Goal: Task Accomplishment & Management: Use online tool/utility

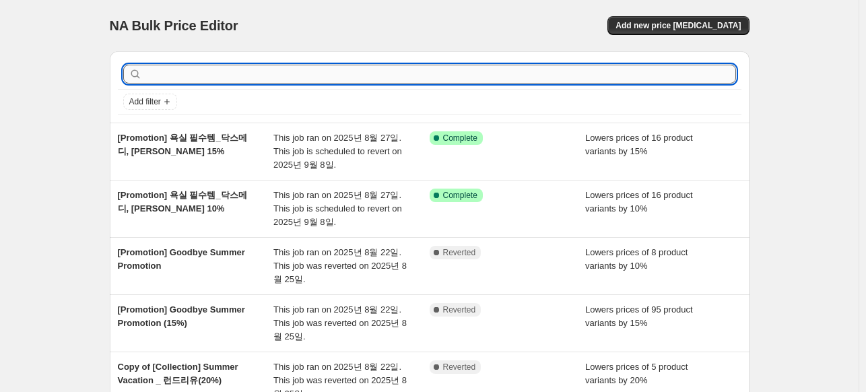
click at [209, 81] on input "text" at bounding box center [440, 74] width 591 height 19
type input "ㄴ"
type input "same"
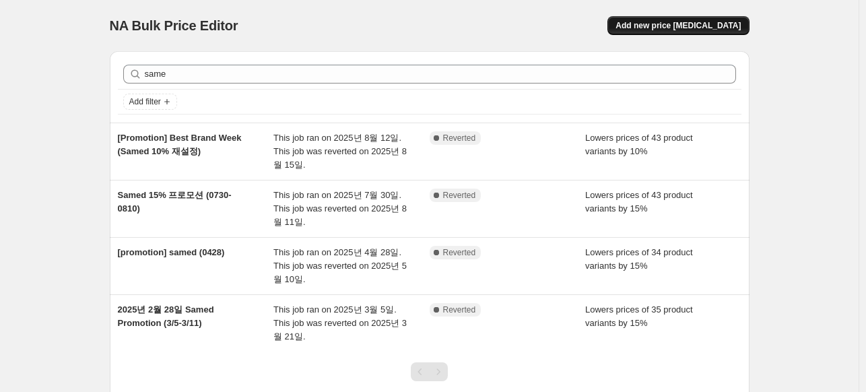
click at [681, 21] on span "Add new price [MEDICAL_DATA]" at bounding box center [677, 25] width 125 height 11
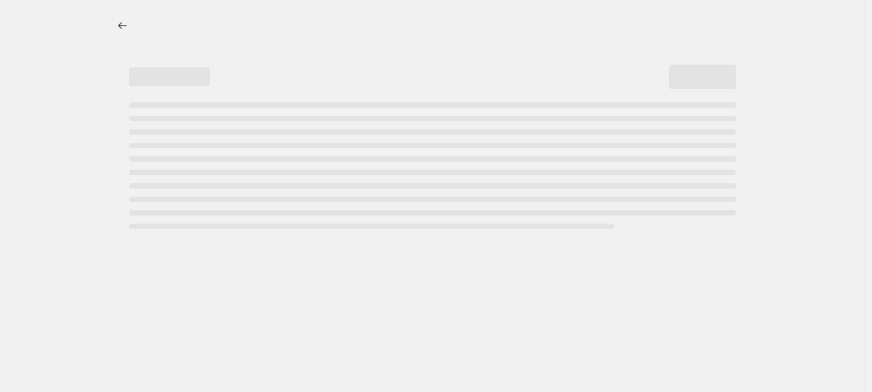
select select "percentage"
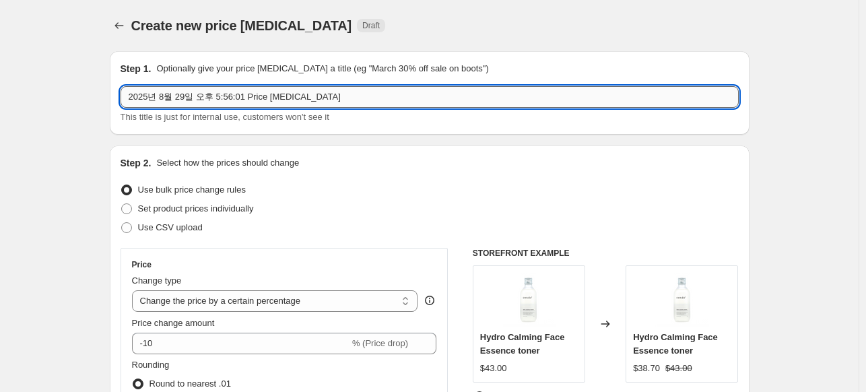
click at [182, 94] on input "2025년 8월 29일 오후 5:56:01 Price [MEDICAL_DATA]" at bounding box center [429, 97] width 618 height 22
type input "t"
type input "세임디 프로모션 (15%)"
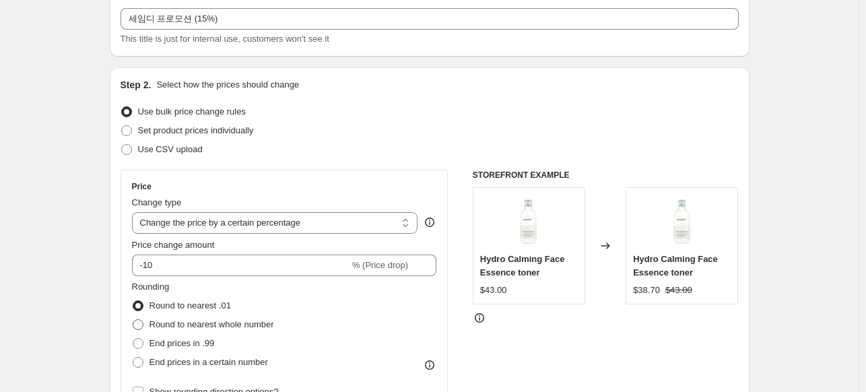
scroll to position [135, 0]
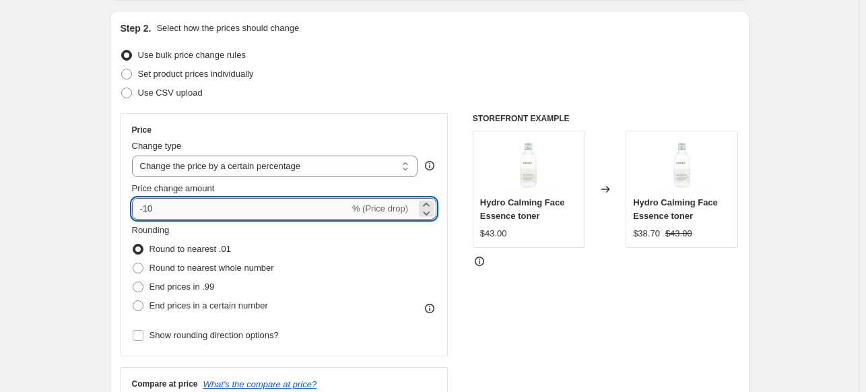
click at [202, 207] on input "-10" at bounding box center [240, 209] width 217 height 22
type input "-15"
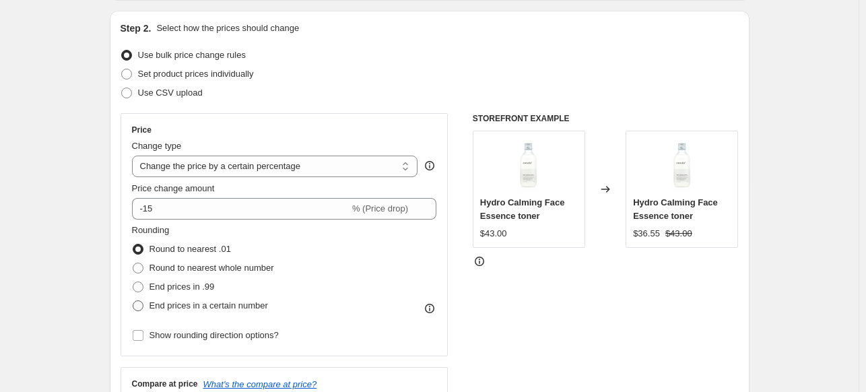
click at [149, 309] on label "End prices in a certain number" at bounding box center [200, 305] width 136 height 19
click at [133, 301] on input "End prices in a certain number" at bounding box center [133, 300] width 1 height 1
radio input "true"
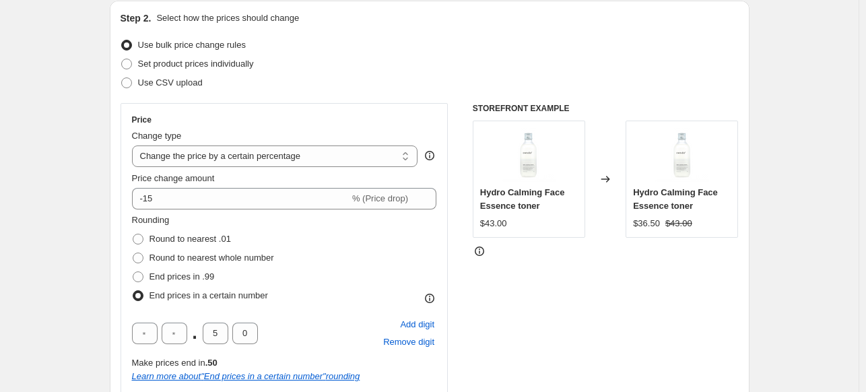
scroll to position [337, 0]
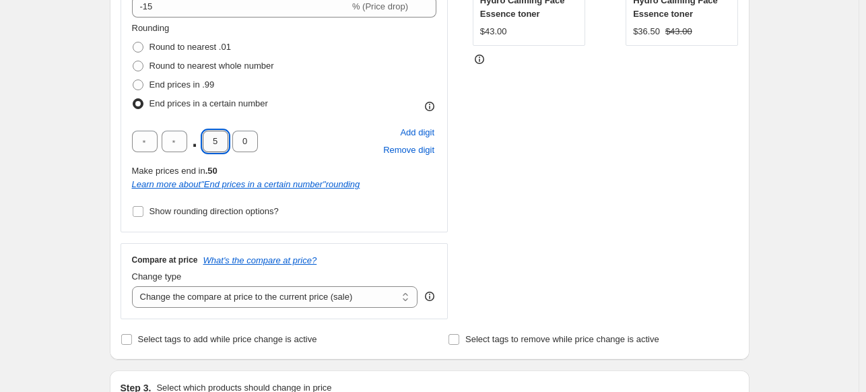
drag, startPoint x: 224, startPoint y: 143, endPoint x: 217, endPoint y: 147, distance: 8.4
click at [224, 143] on input "5" at bounding box center [216, 142] width 26 height 22
click at [22, 191] on div "Create new price [MEDICAL_DATA]. This page is ready Create new price [MEDICAL_D…" at bounding box center [429, 374] width 858 height 1423
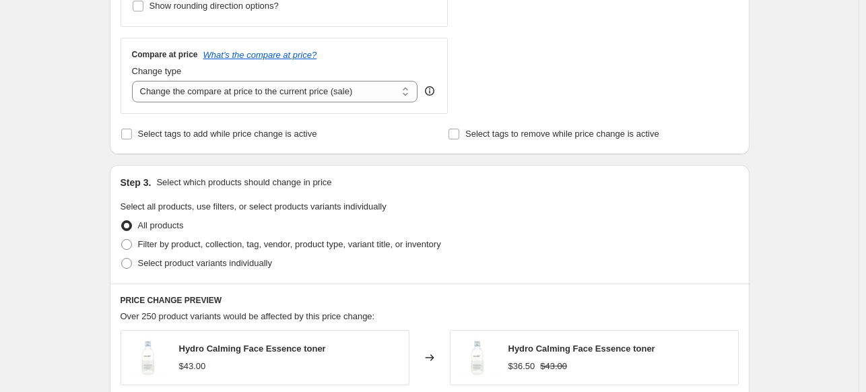
scroll to position [606, 0]
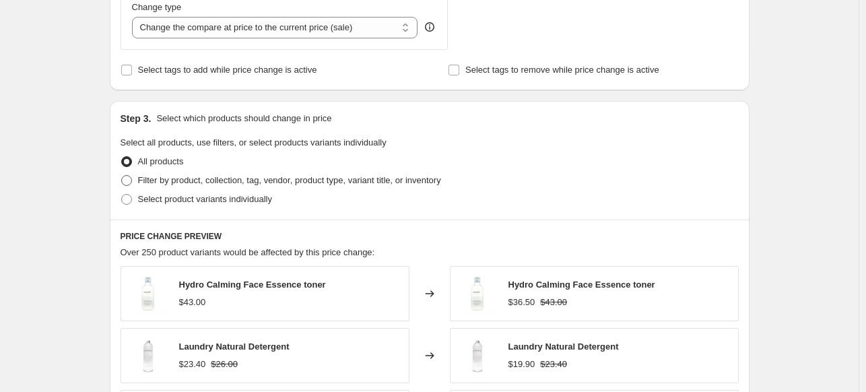
click at [147, 184] on span "Filter by product, collection, tag, vendor, product type, variant title, or inv…" at bounding box center [289, 180] width 303 height 10
click at [122, 176] on input "Filter by product, collection, tag, vendor, product type, variant title, or inv…" at bounding box center [121, 175] width 1 height 1
radio input "true"
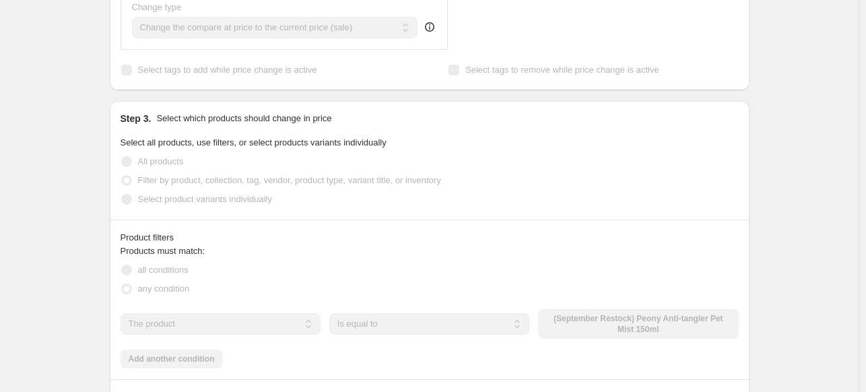
click at [70, 210] on div "Create new price [MEDICAL_DATA]. This page is ready Create new price [MEDICAL_D…" at bounding box center [429, 185] width 858 height 1583
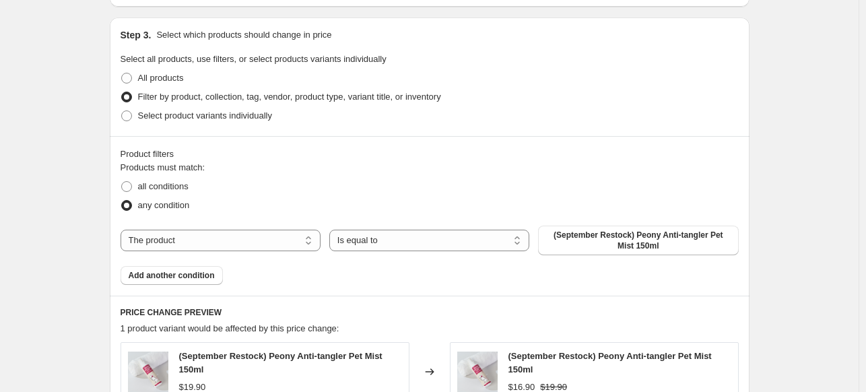
scroll to position [740, 0]
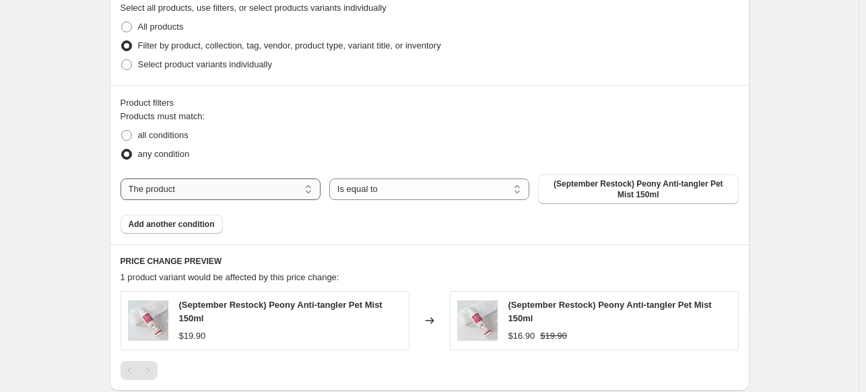
click at [196, 196] on select "The product The product's collection The product's tag The product's vendor The…" at bounding box center [220, 189] width 200 height 22
select select "vendor"
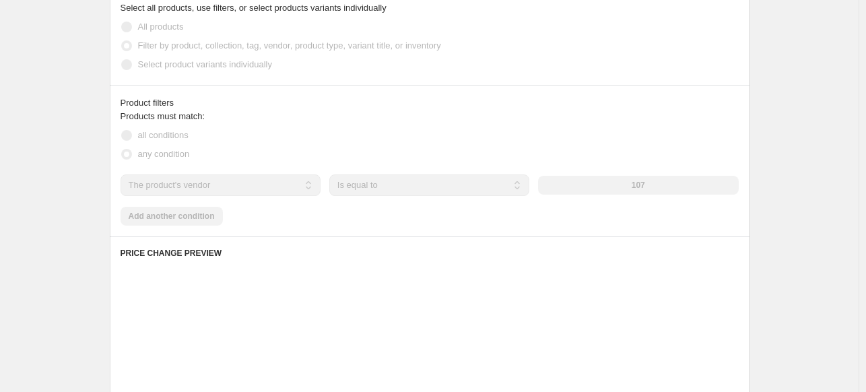
click at [590, 182] on div "107" at bounding box center [638, 185] width 200 height 19
click at [617, 185] on div "107" at bounding box center [638, 185] width 200 height 19
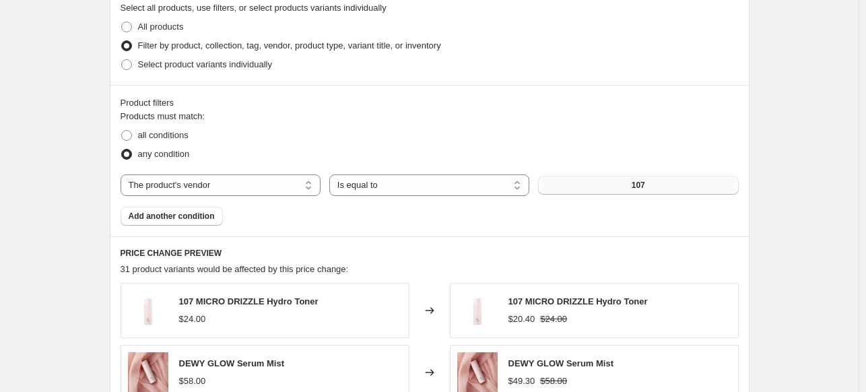
click at [635, 187] on span "107" at bounding box center [637, 185] width 13 height 11
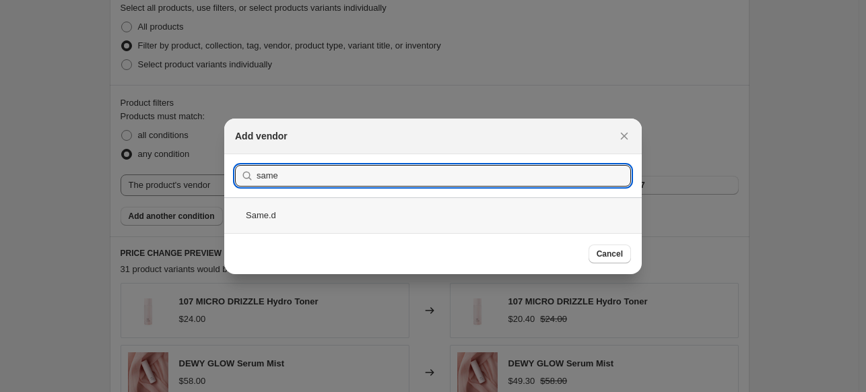
type input "same"
click at [428, 203] on div "Same.d" at bounding box center [432, 215] width 417 height 36
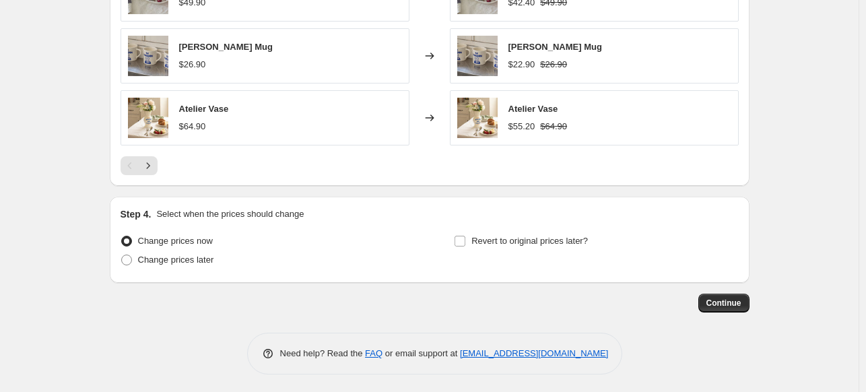
scroll to position [1182, 0]
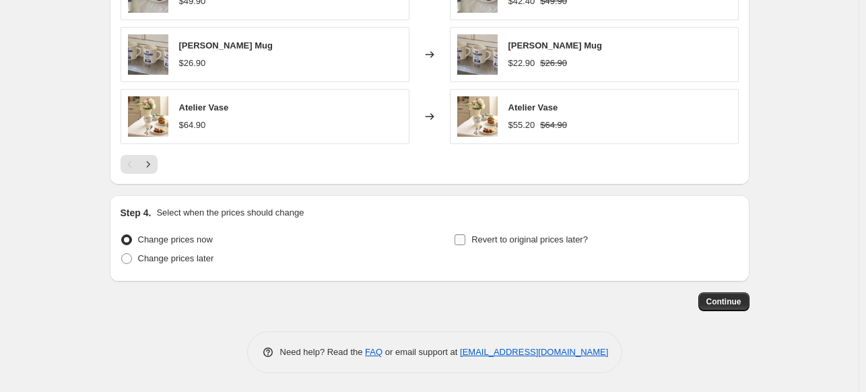
click at [482, 238] on span "Revert to original prices later?" at bounding box center [529, 239] width 116 height 10
click at [465, 238] on input "Revert to original prices later?" at bounding box center [459, 239] width 11 height 11
checkbox input "true"
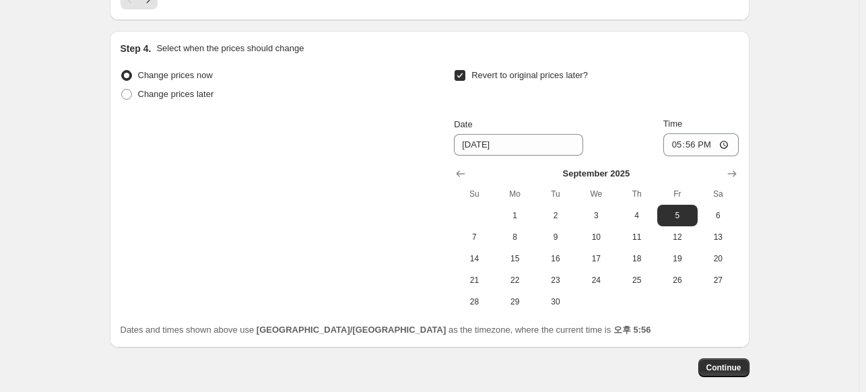
scroll to position [1384, 0]
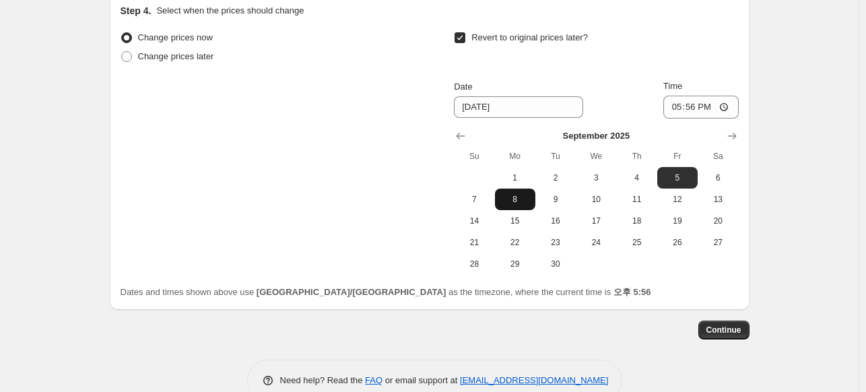
click at [535, 200] on button "8" at bounding box center [515, 199] width 40 height 22
type input "[DATE]"
click at [694, 104] on input "17:56" at bounding box center [700, 107] width 75 height 23
type input "17:00"
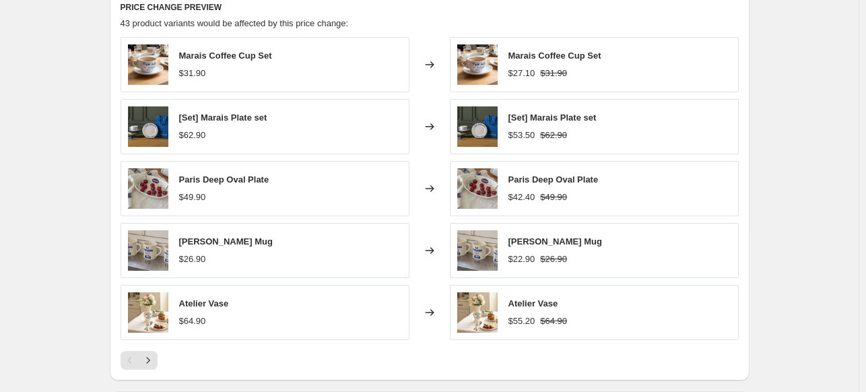
scroll to position [1411, 0]
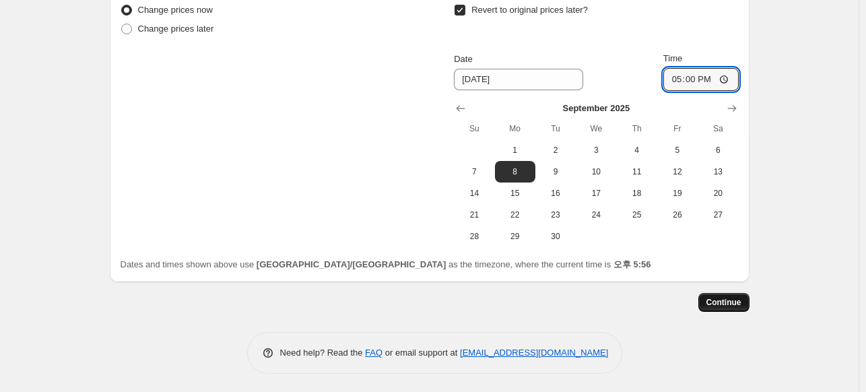
click at [719, 306] on button "Continue" at bounding box center [723, 302] width 51 height 19
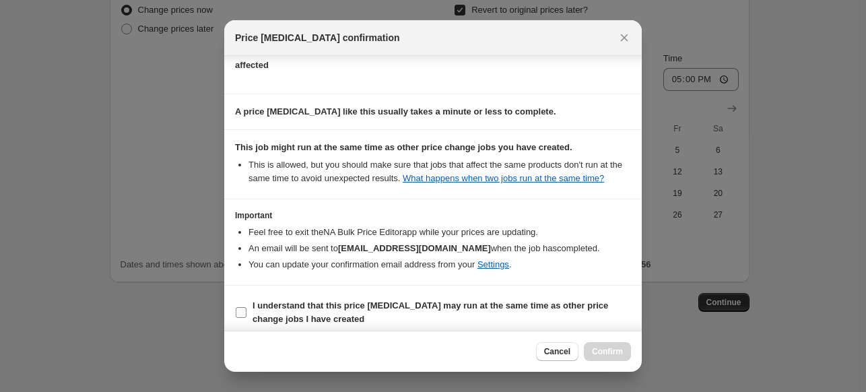
scroll to position [186, 0]
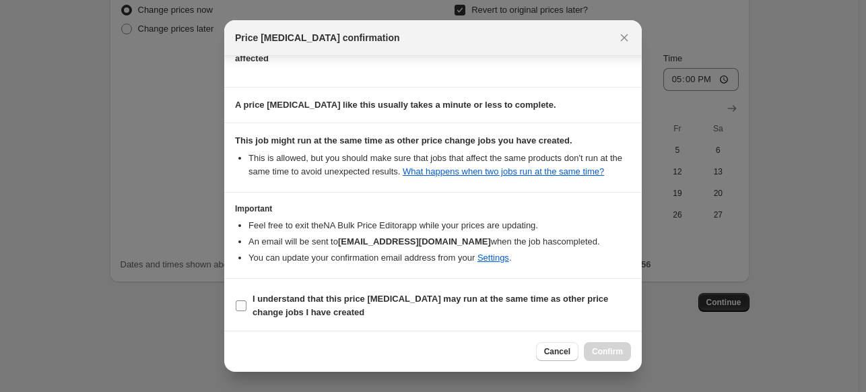
click at [444, 289] on label "I understand that this price [MEDICAL_DATA] may run at the same time as other p…" at bounding box center [433, 305] width 396 height 32
click at [246, 300] on input "I understand that this price [MEDICAL_DATA] may run at the same time as other p…" at bounding box center [241, 305] width 11 height 11
checkbox input "true"
click at [602, 346] on button "Confirm" at bounding box center [607, 351] width 47 height 19
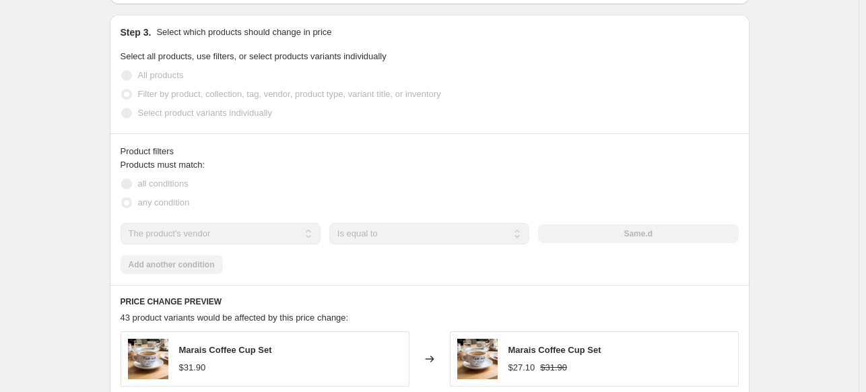
scroll to position [738, 0]
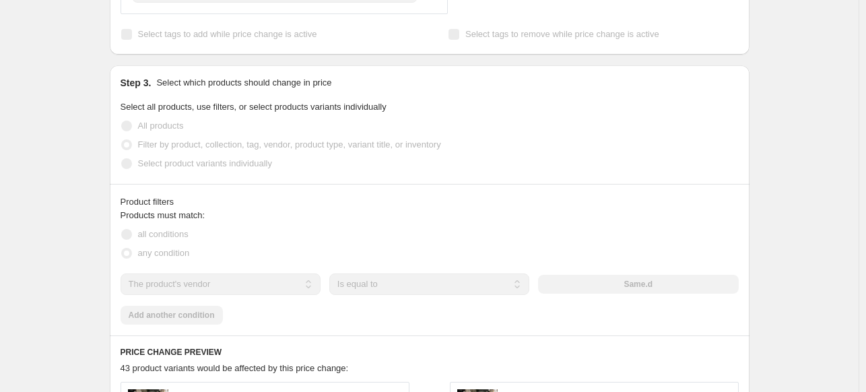
select select "percentage"
select select "vendor"
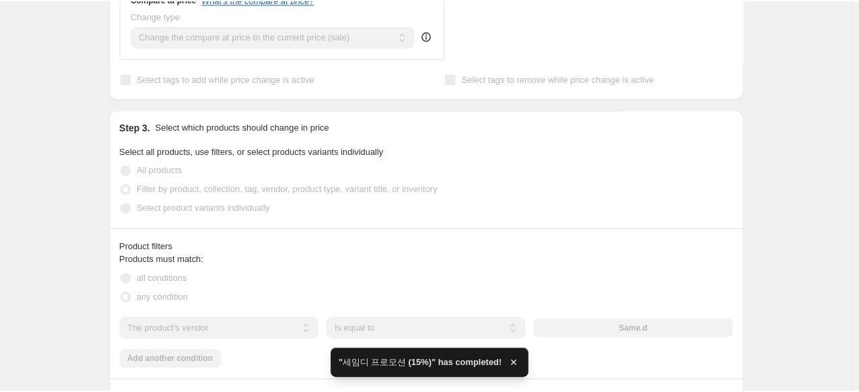
scroll to position [0, 0]
